Goal: Information Seeking & Learning: Learn about a topic

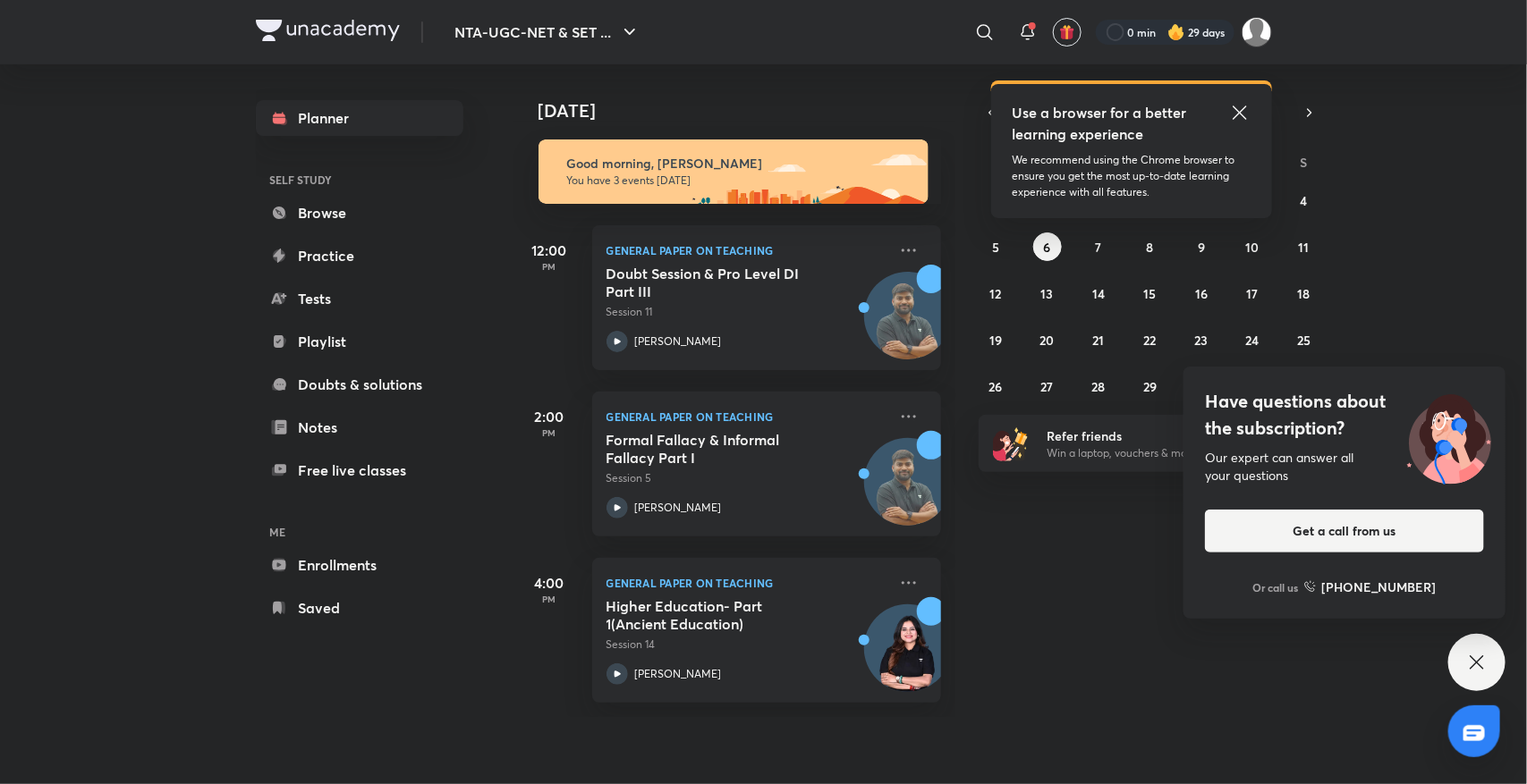
click at [1472, 659] on icon at bounding box center [1476, 662] width 21 height 21
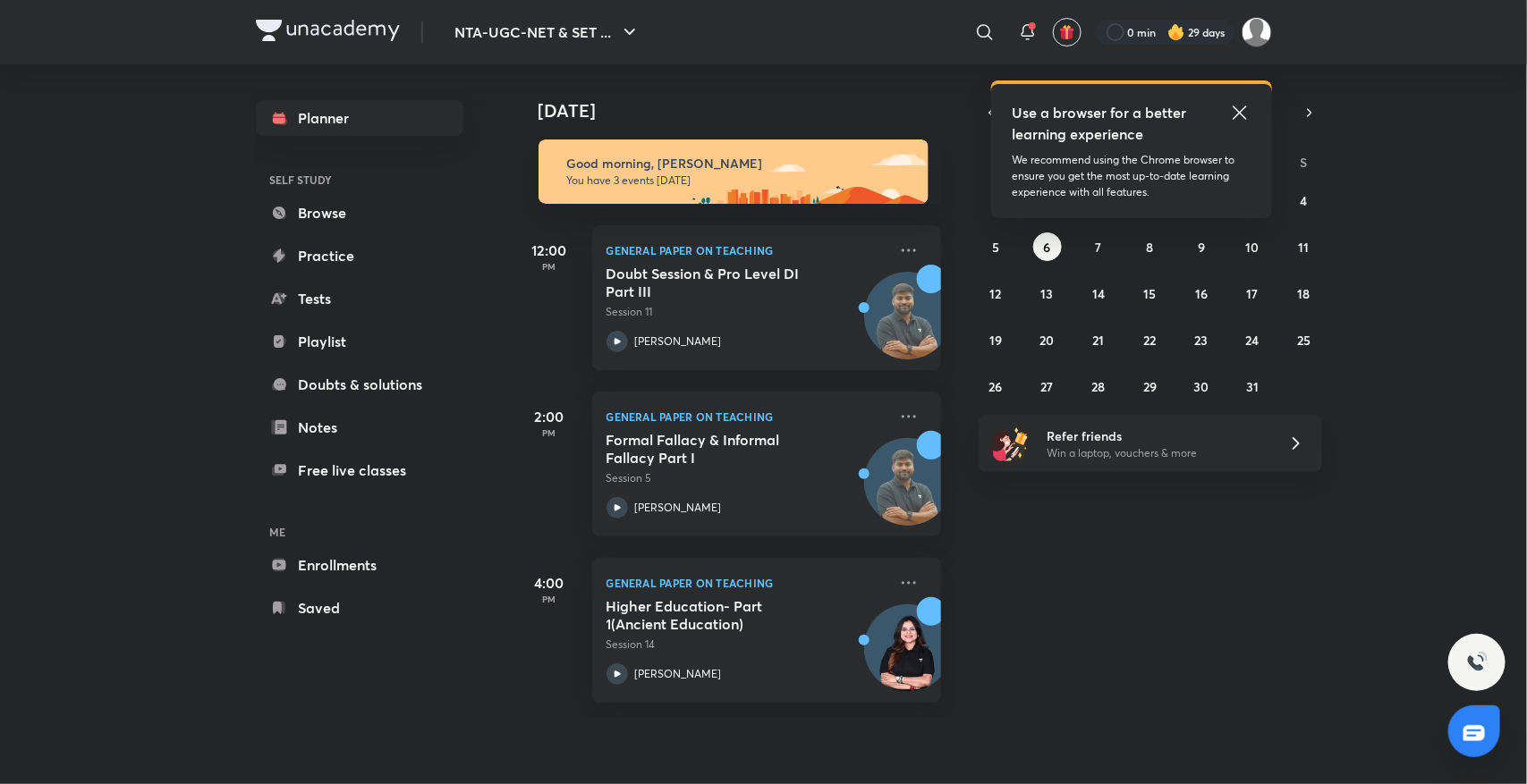
click at [1241, 103] on icon at bounding box center [1240, 112] width 21 height 21
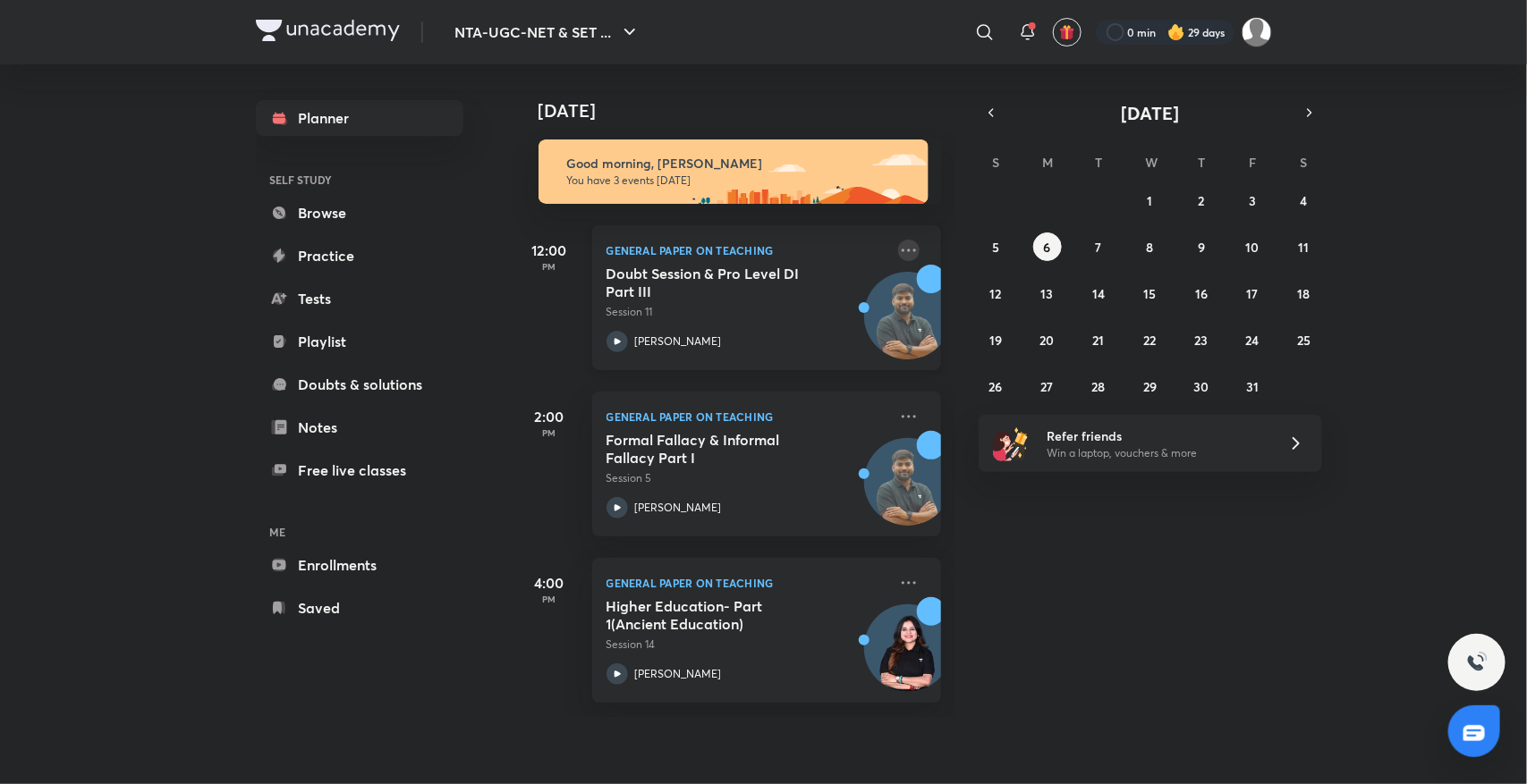
click at [898, 247] on icon at bounding box center [908, 250] width 21 height 21
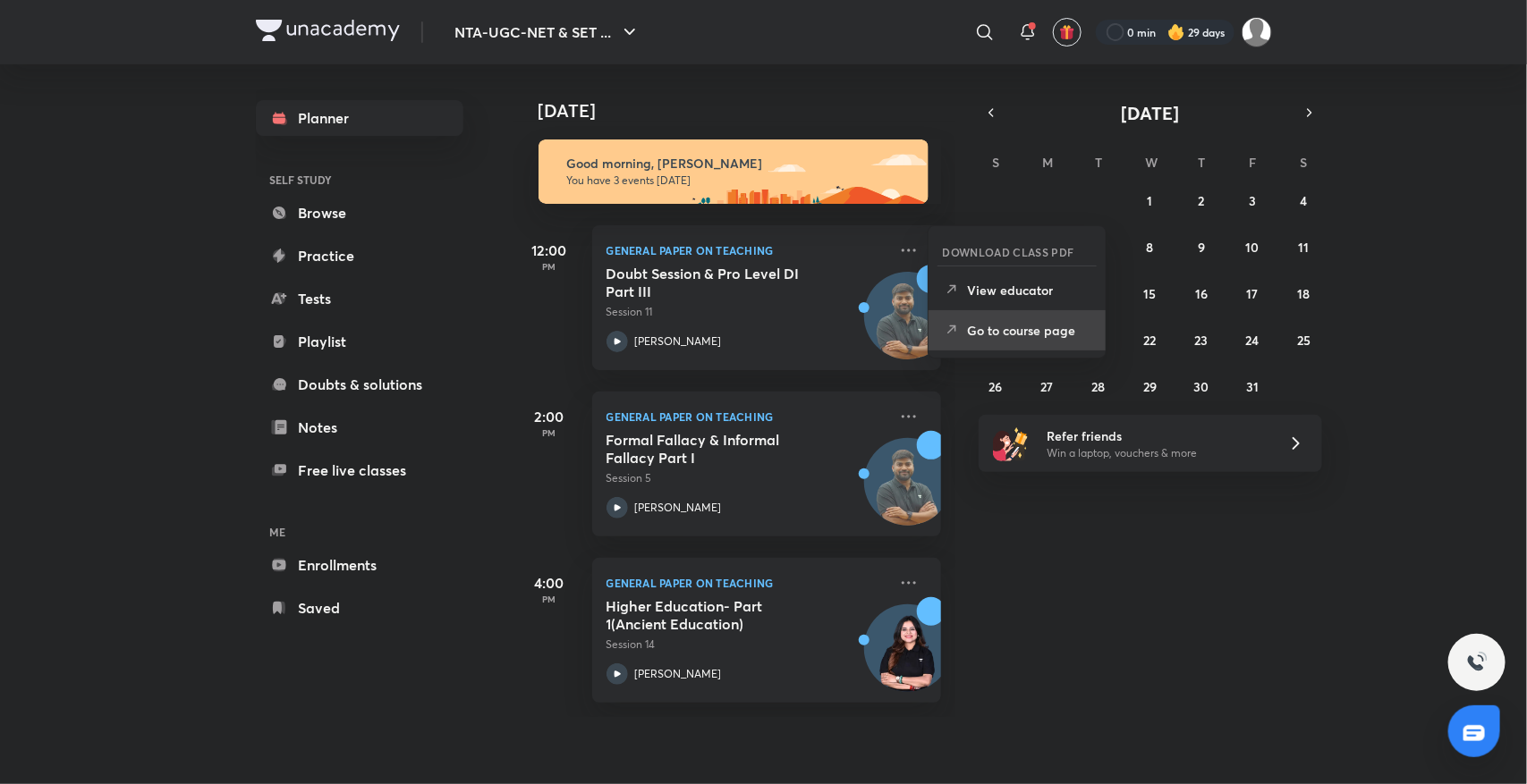
click at [947, 335] on icon at bounding box center [951, 330] width 18 height 18
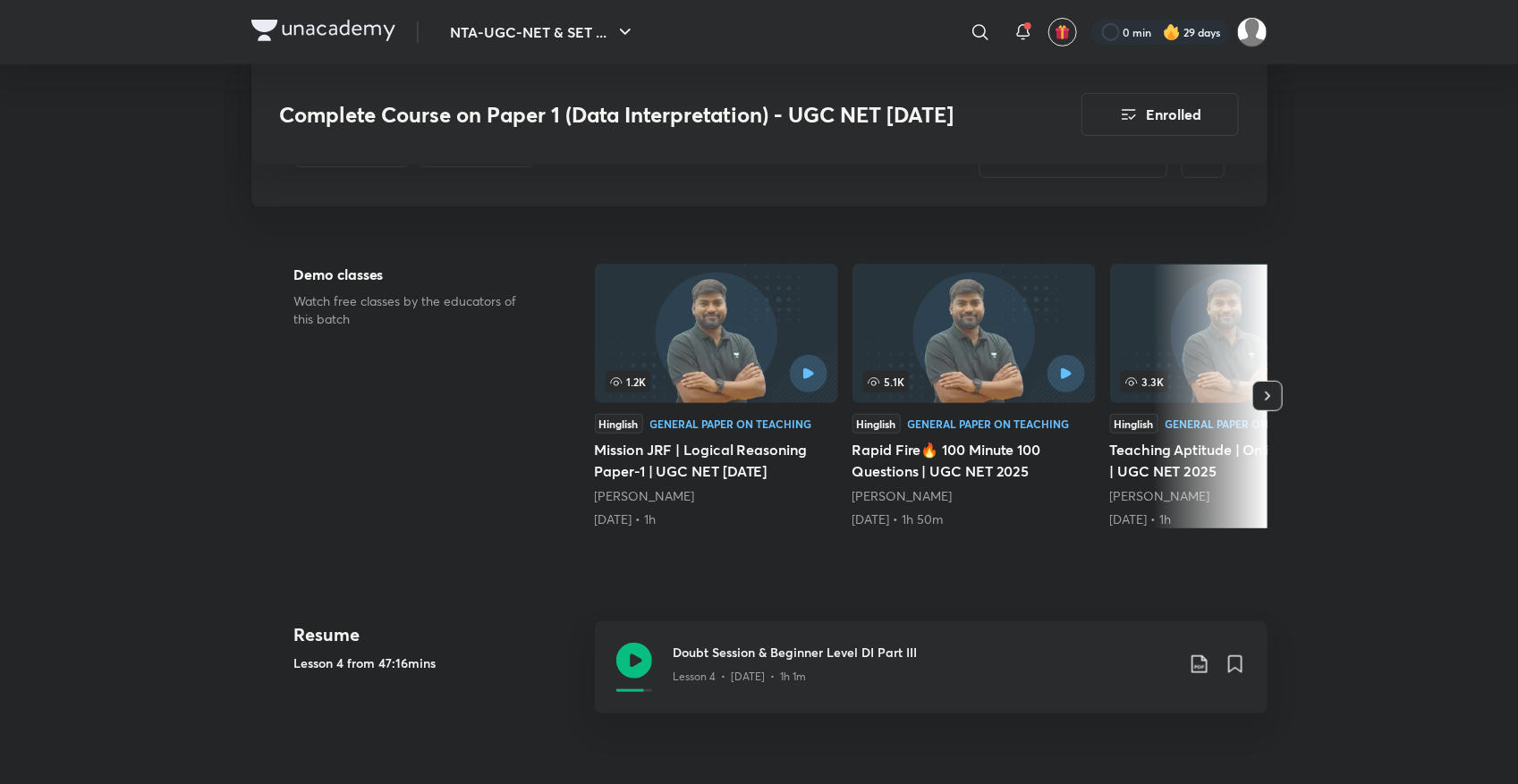
scroll to position [403, 0]
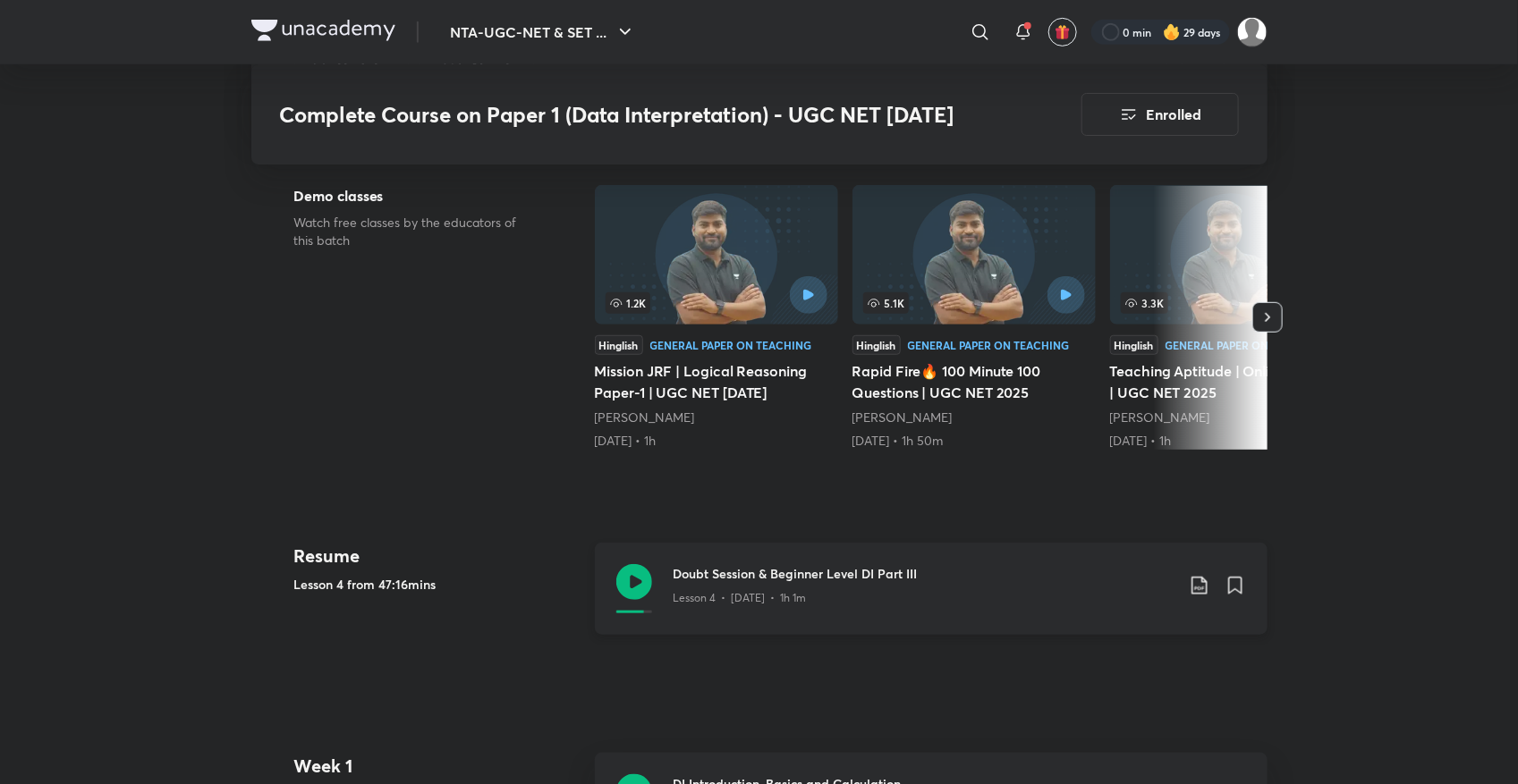
click at [632, 583] on icon at bounding box center [634, 582] width 36 height 36
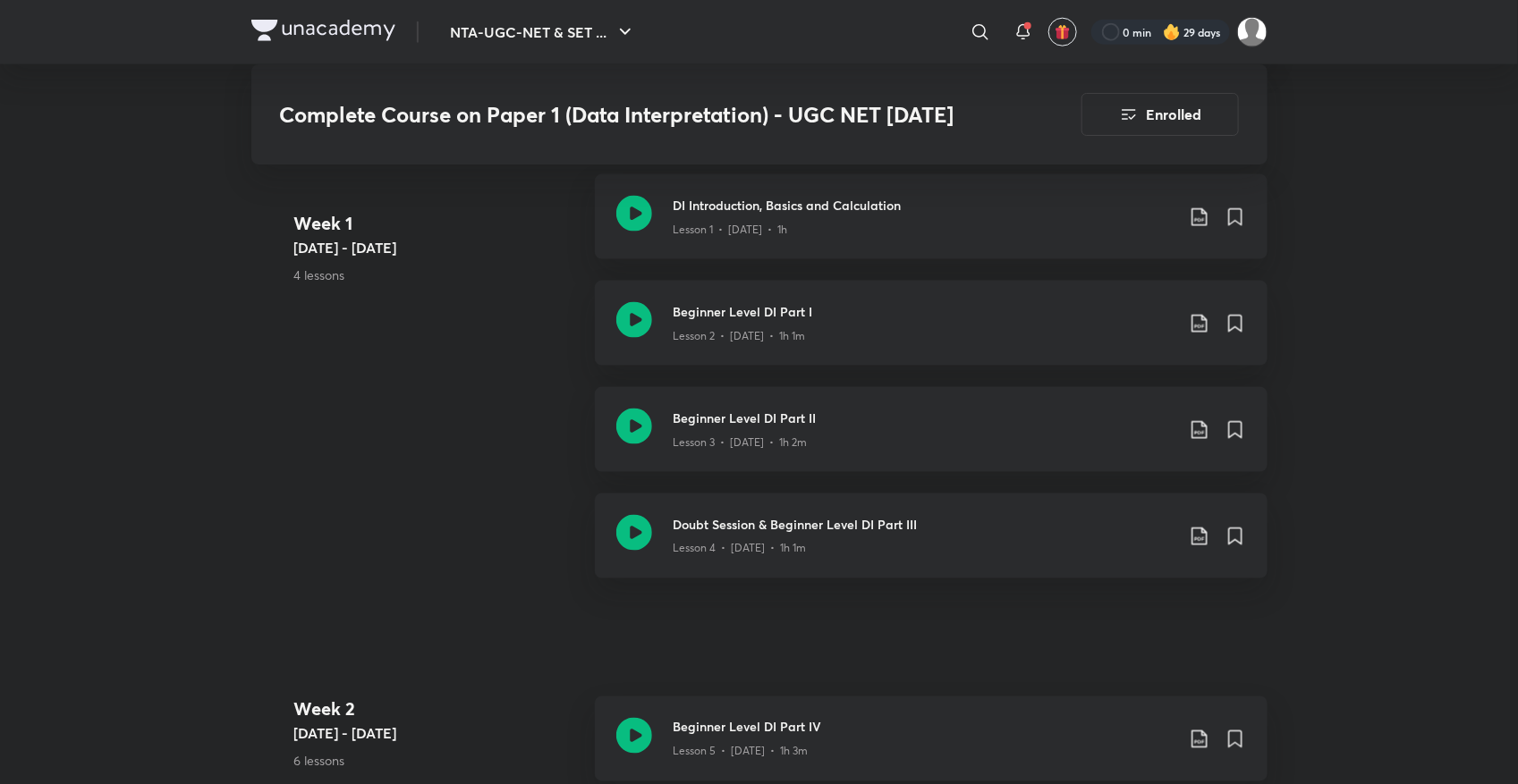
scroll to position [983, 0]
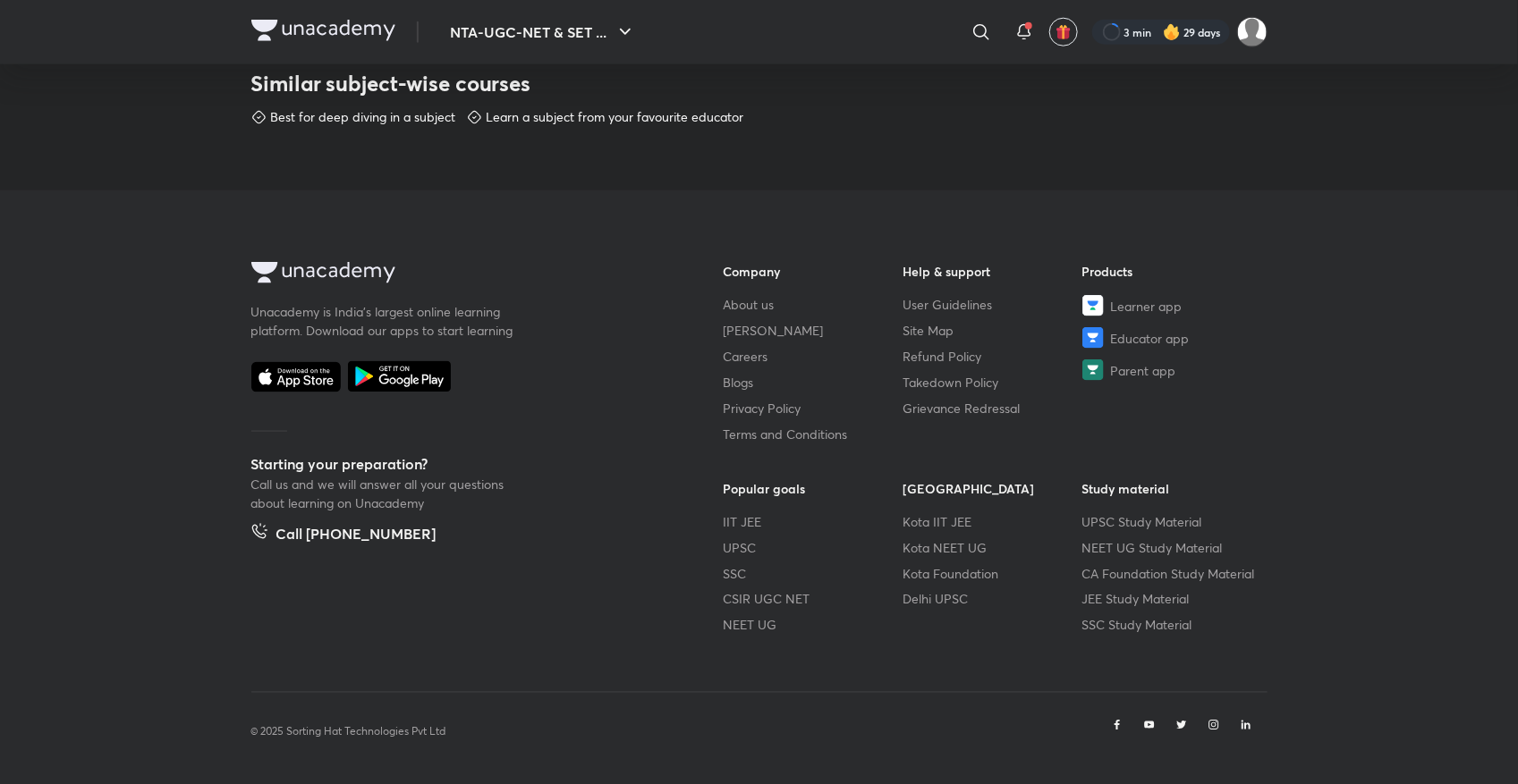
scroll to position [932, 0]
